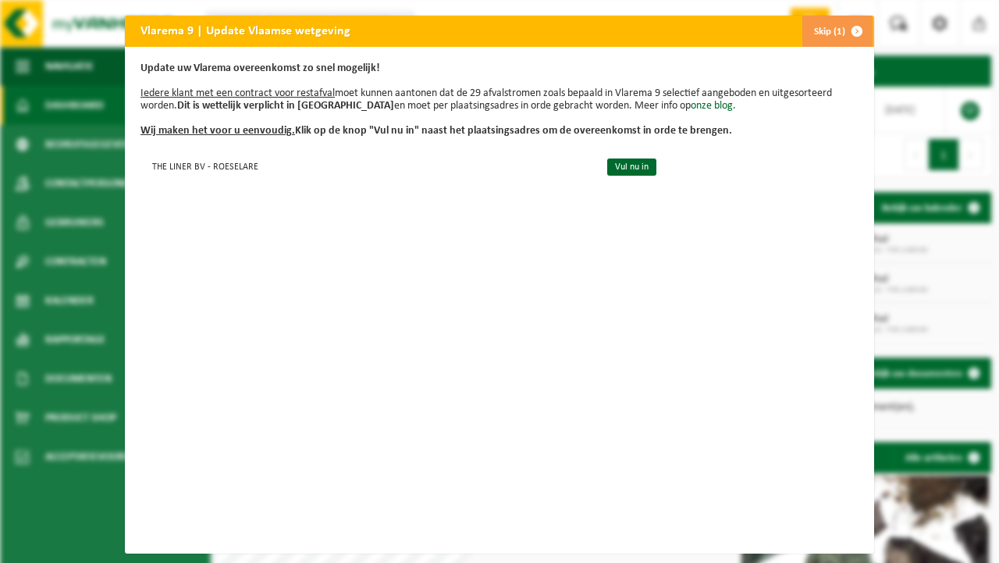
click at [841, 22] on span "button" at bounding box center [856, 31] width 31 height 31
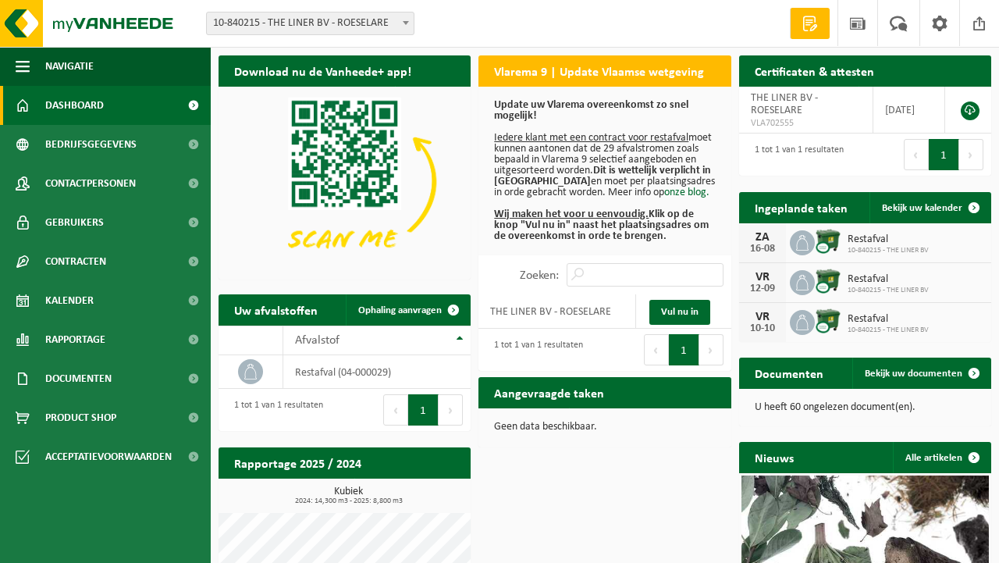
click at [905, 246] on span "10-840215 - THE LINER BV" at bounding box center [888, 250] width 81 height 9
click at [896, 215] on link "Bekijk uw kalender" at bounding box center [929, 207] width 120 height 31
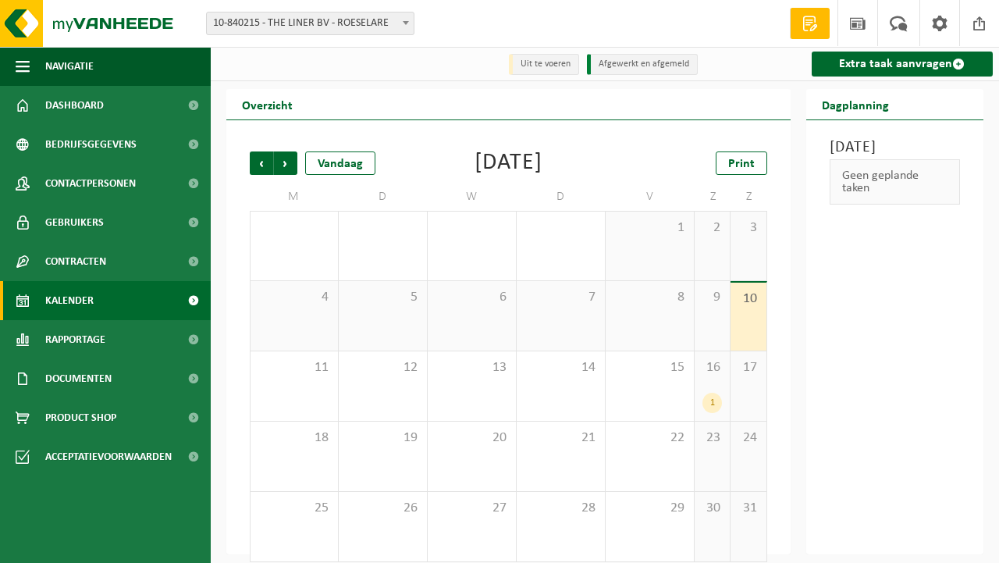
click at [709, 404] on div "1" at bounding box center [712, 403] width 20 height 20
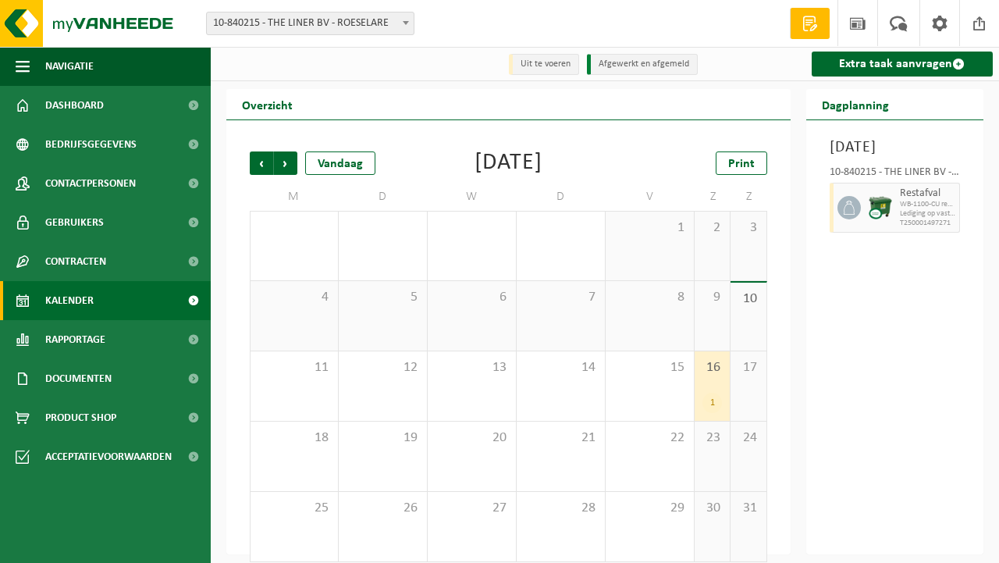
click at [857, 233] on div at bounding box center [847, 208] width 35 height 50
click at [883, 233] on div at bounding box center [880, 208] width 31 height 50
drag, startPoint x: 710, startPoint y: 397, endPoint x: 577, endPoint y: 396, distance: 133.5
click at [577, 396] on tr "11 12 13 14 15 16 1 17" at bounding box center [508, 386] width 517 height 70
click at [840, 393] on div "[DATE] 10-840215 - THE LINER BV - ROESELARE Restafval WB-1100-CU restafval Ledi…" at bounding box center [895, 337] width 178 height 434
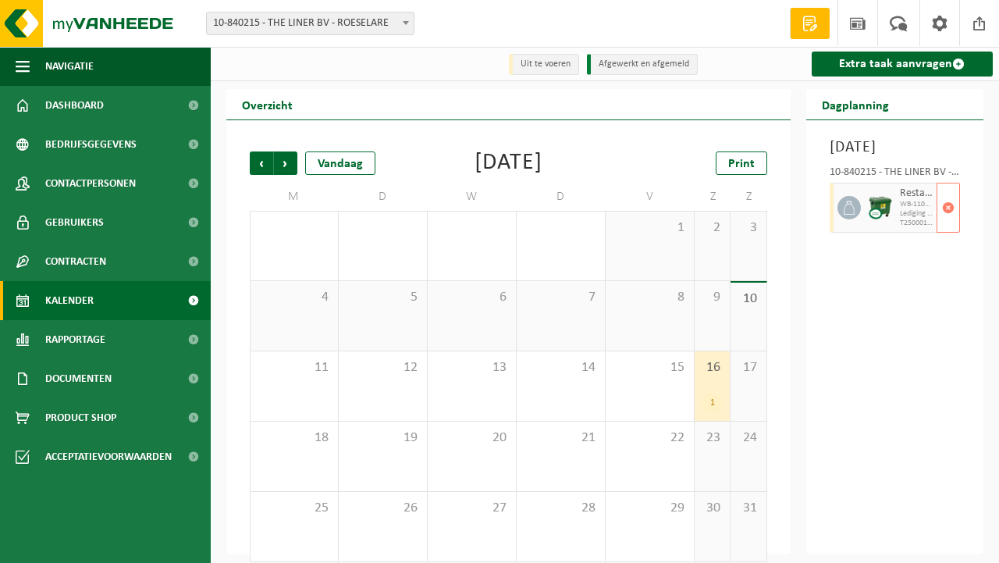
click at [905, 219] on span "Lediging op vaste frequentie" at bounding box center [917, 213] width 34 height 9
click at [858, 219] on span at bounding box center [848, 207] width 23 height 23
click at [846, 215] on icon at bounding box center [849, 208] width 14 height 14
click at [577, 394] on div "14" at bounding box center [561, 385] width 88 height 69
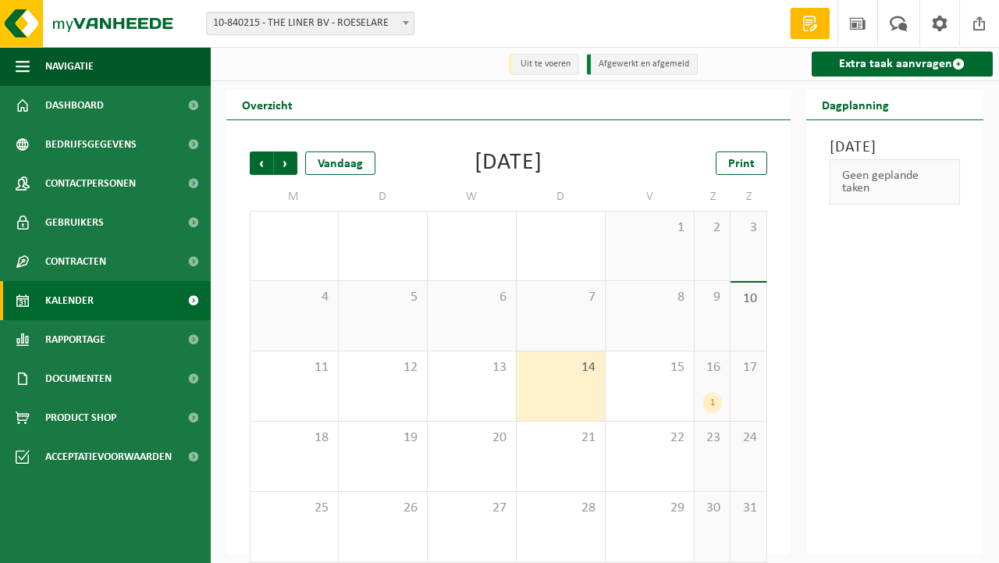
scroll to position [15, 0]
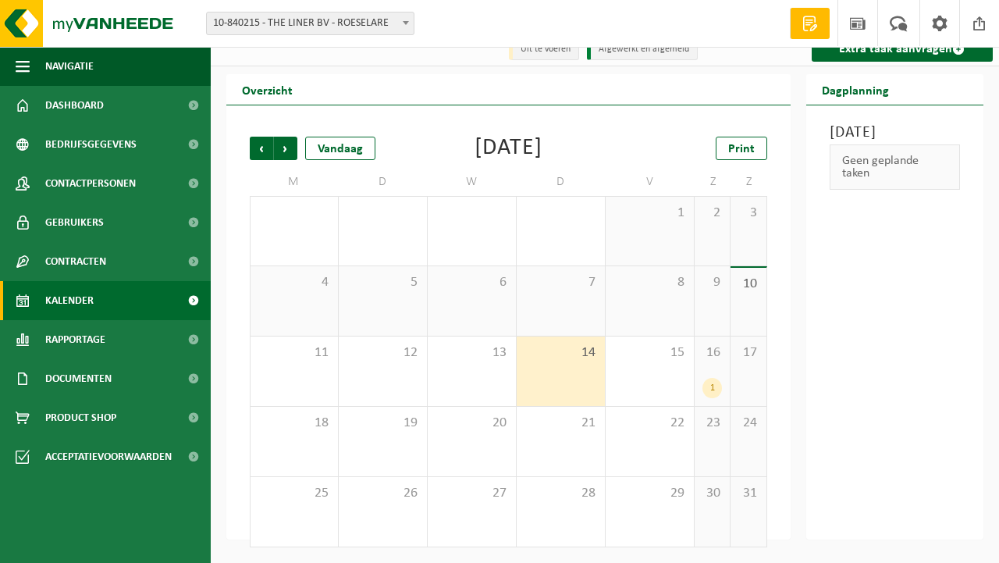
click at [713, 393] on div "1" at bounding box center [712, 388] width 20 height 20
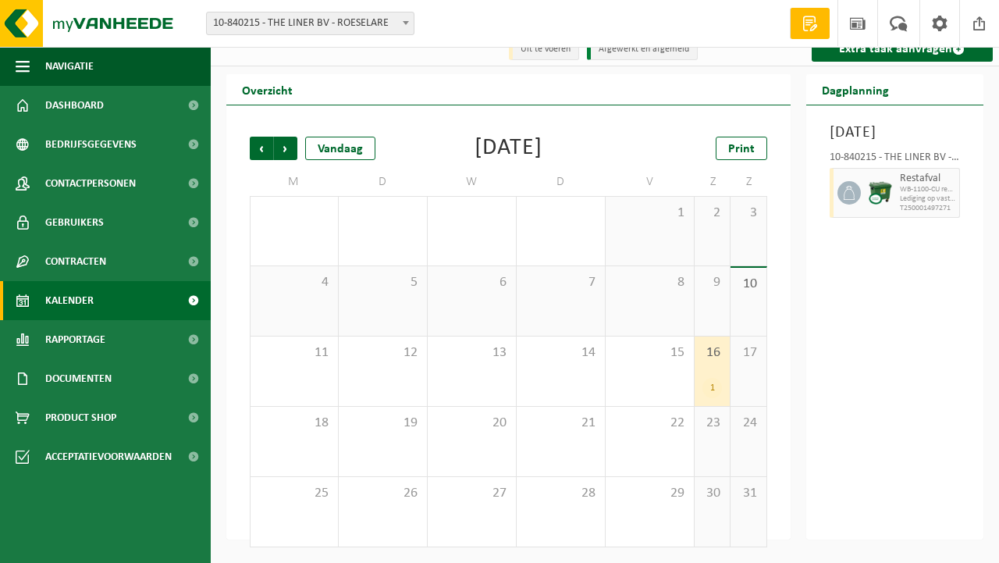
scroll to position [0, 0]
